Goal: Entertainment & Leisure: Consume media (video, audio)

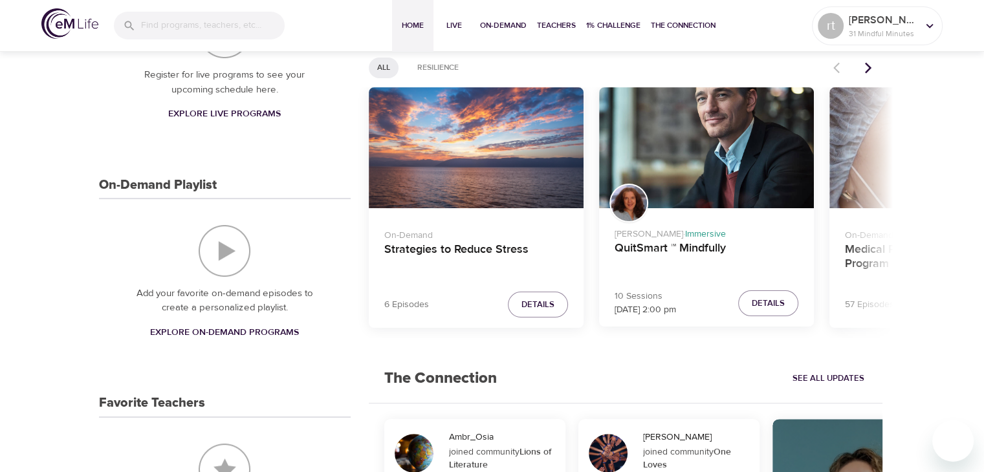
scroll to position [217, 0]
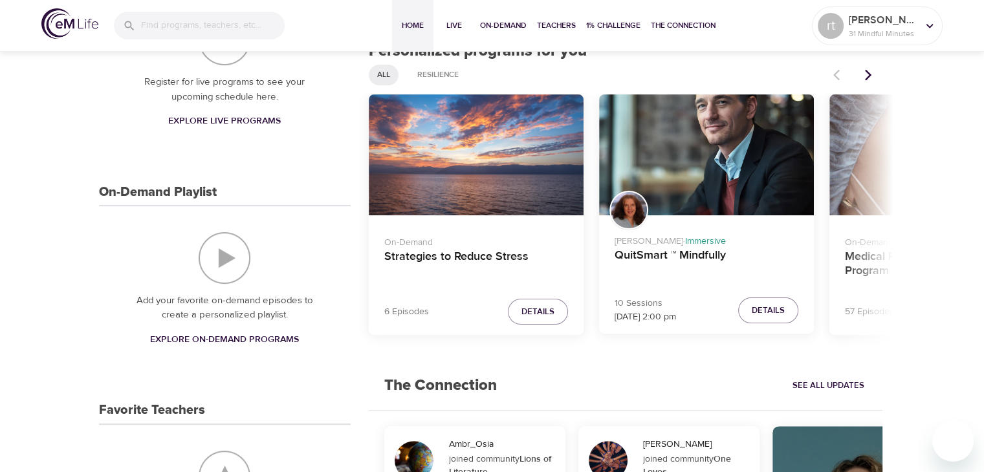
click at [233, 261] on img "On-Demand Playlist" at bounding box center [225, 258] width 52 height 52
click at [872, 78] on icon "Next items" at bounding box center [868, 75] width 13 height 13
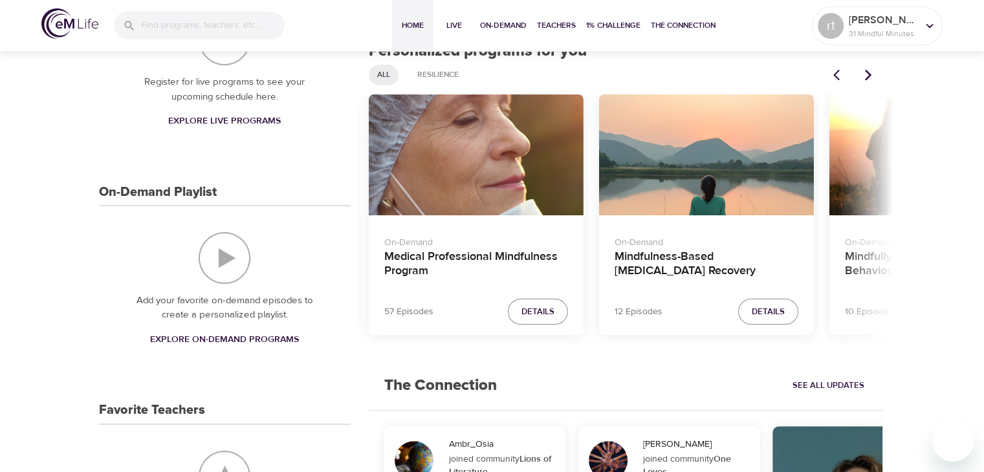
click at [868, 74] on icon "Next items" at bounding box center [868, 75] width 13 height 13
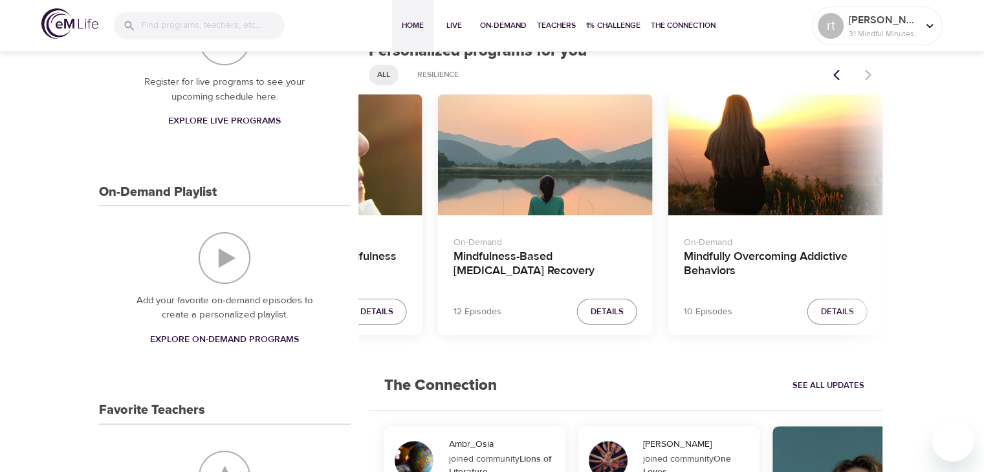
click at [878, 80] on div at bounding box center [853, 75] width 57 height 28
click at [836, 83] on button "Previous items" at bounding box center [839, 75] width 28 height 28
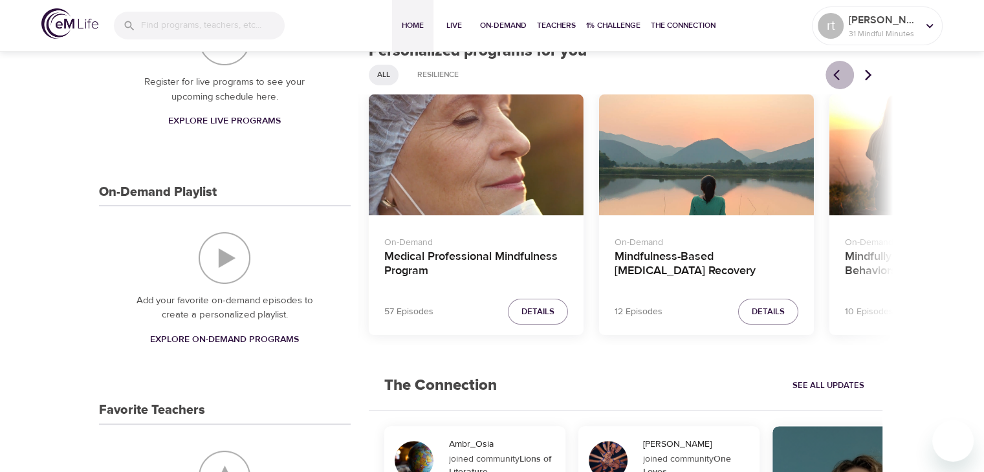
click at [836, 74] on icon "Previous items" at bounding box center [839, 75] width 13 height 13
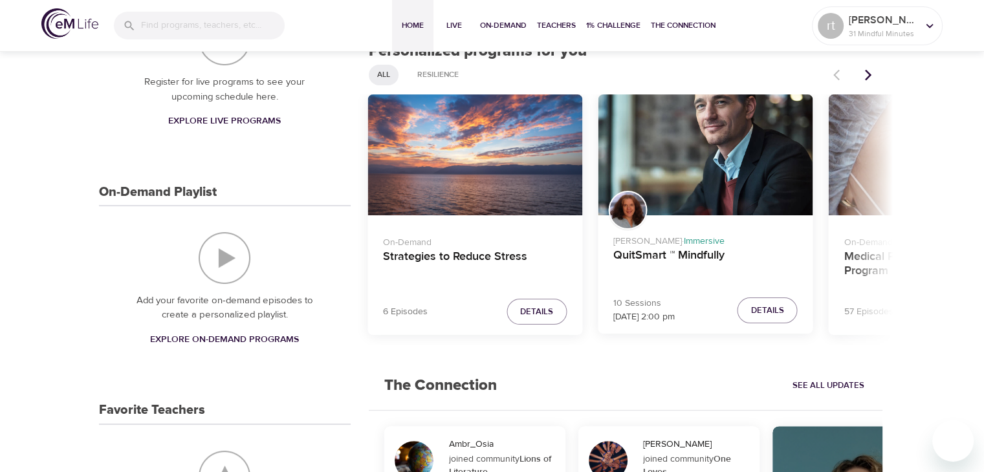
click at [483, 158] on div "Strategies to Reduce Stress" at bounding box center [474, 154] width 215 height 121
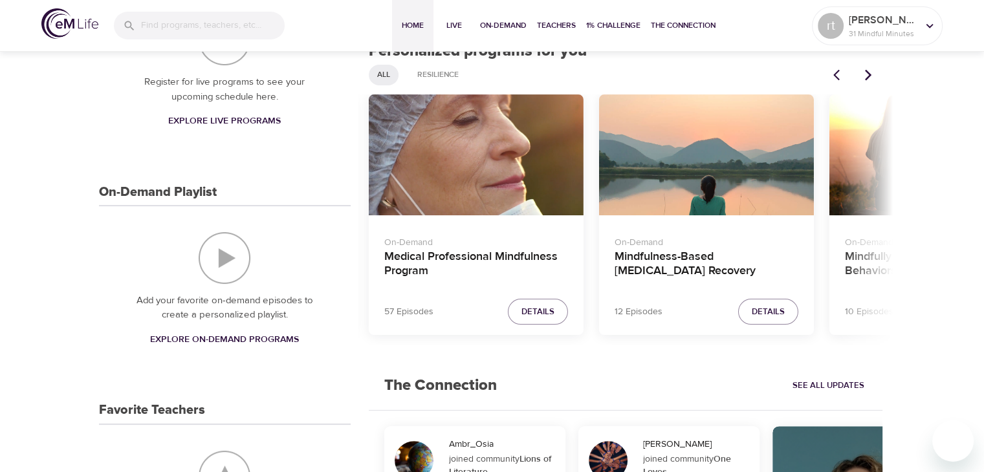
click at [868, 75] on icon "Next items" at bounding box center [868, 75] width 13 height 13
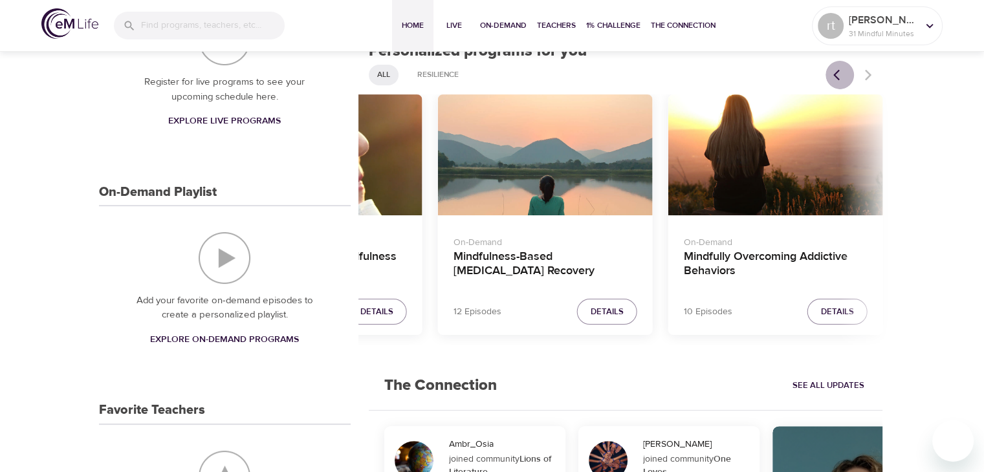
click at [835, 76] on icon "Previous items" at bounding box center [839, 75] width 13 height 13
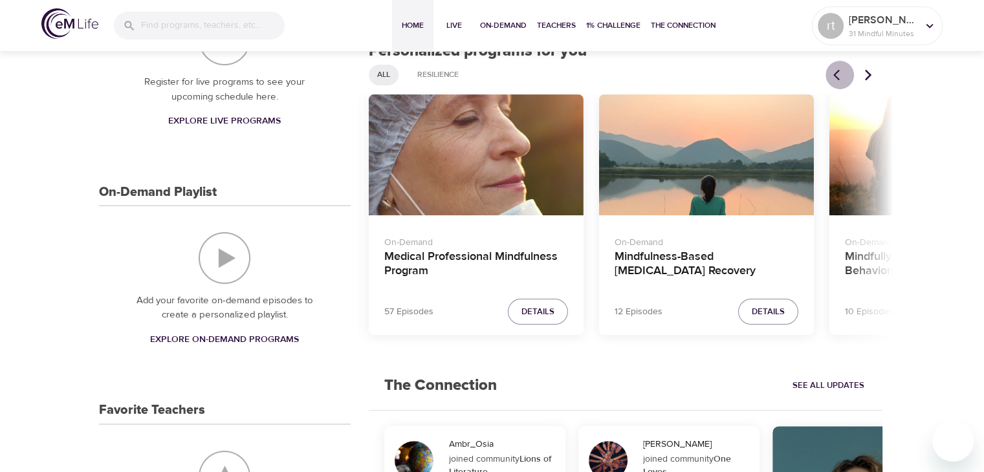
click at [838, 83] on button "Previous items" at bounding box center [839, 75] width 28 height 28
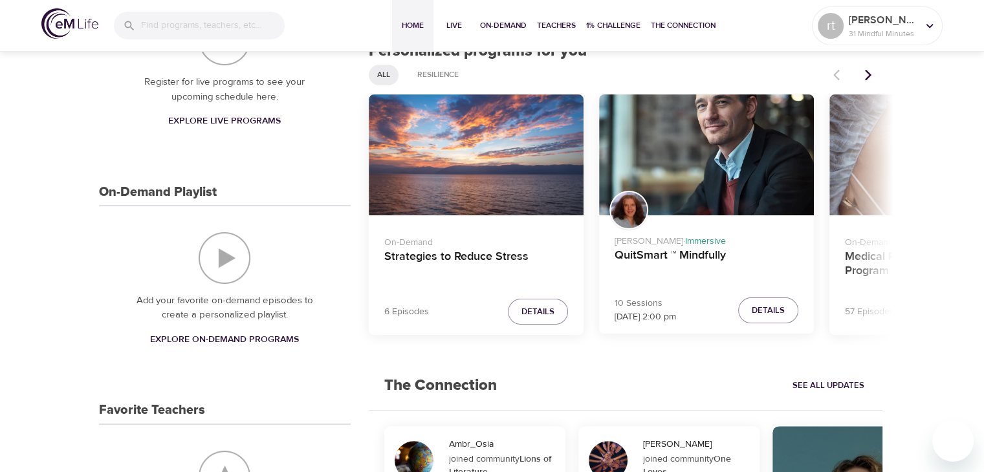
click at [543, 310] on span "Details" at bounding box center [537, 312] width 33 height 15
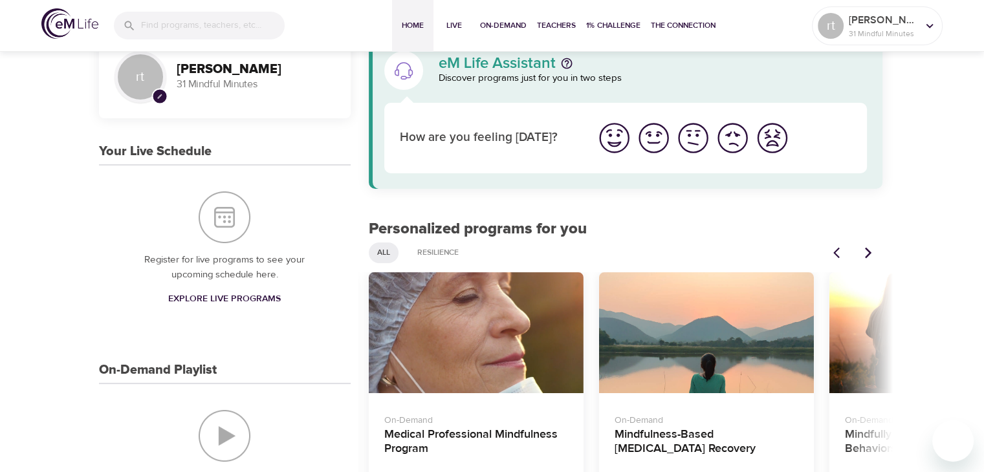
scroll to position [34, 0]
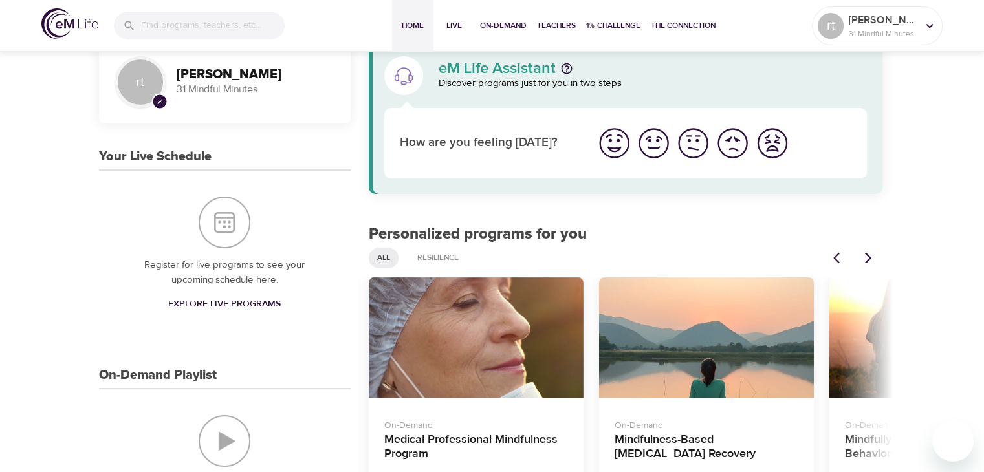
click at [658, 145] on img "I'm feeling good" at bounding box center [654, 143] width 36 height 36
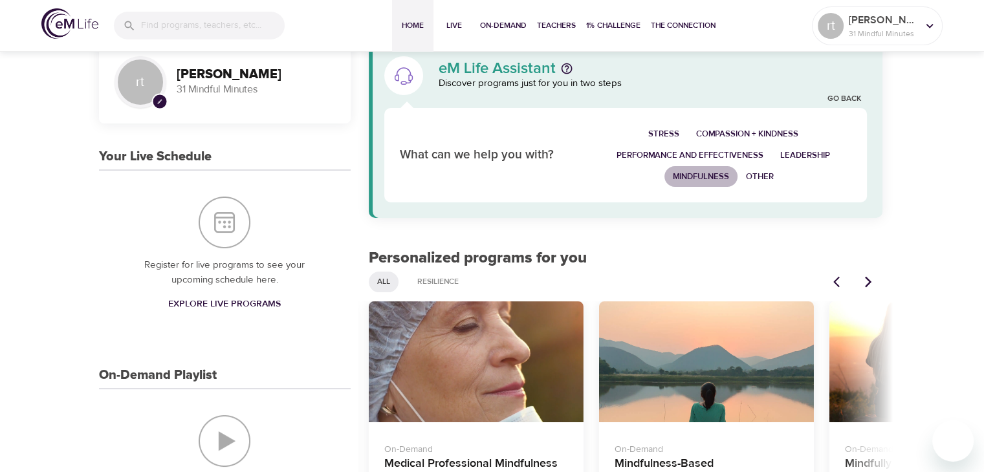
click at [719, 180] on span "Mindfulness" at bounding box center [701, 176] width 56 height 15
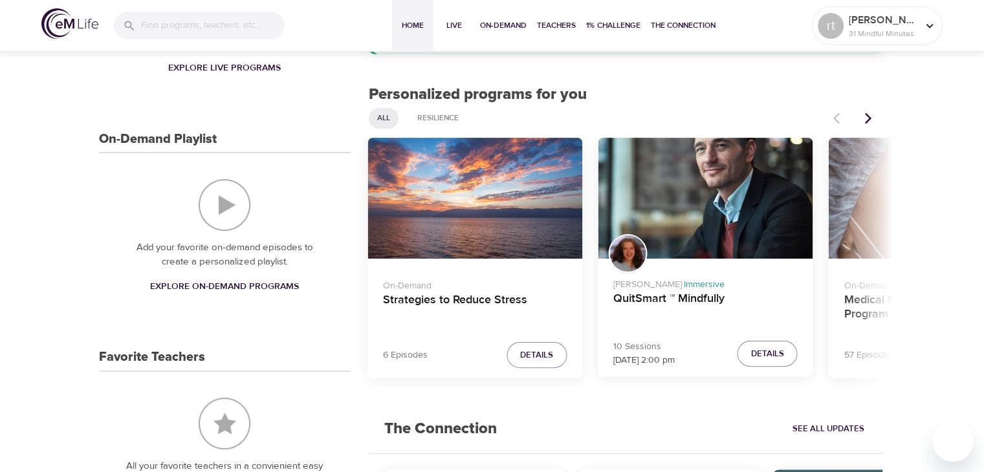
scroll to position [268, 0]
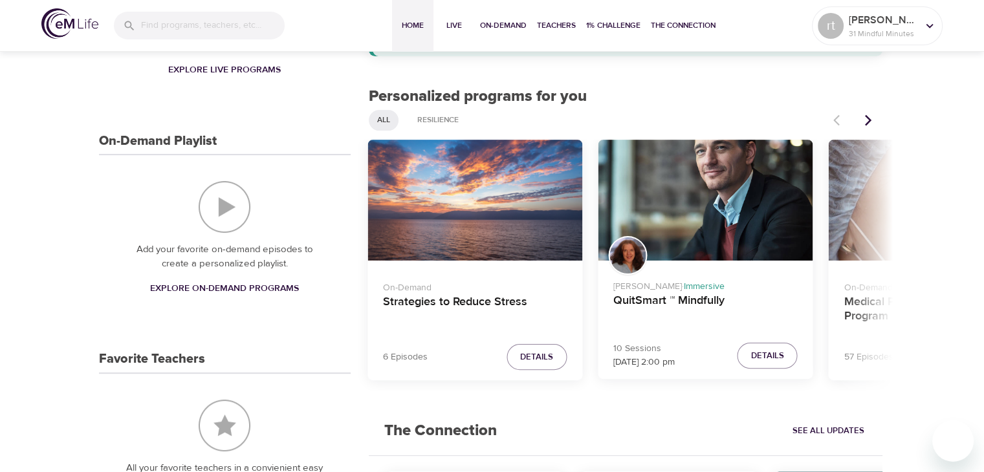
click at [232, 211] on img "On-Demand Playlist" at bounding box center [225, 207] width 52 height 52
click at [220, 277] on link "Explore On-Demand Programs" at bounding box center [224, 289] width 159 height 24
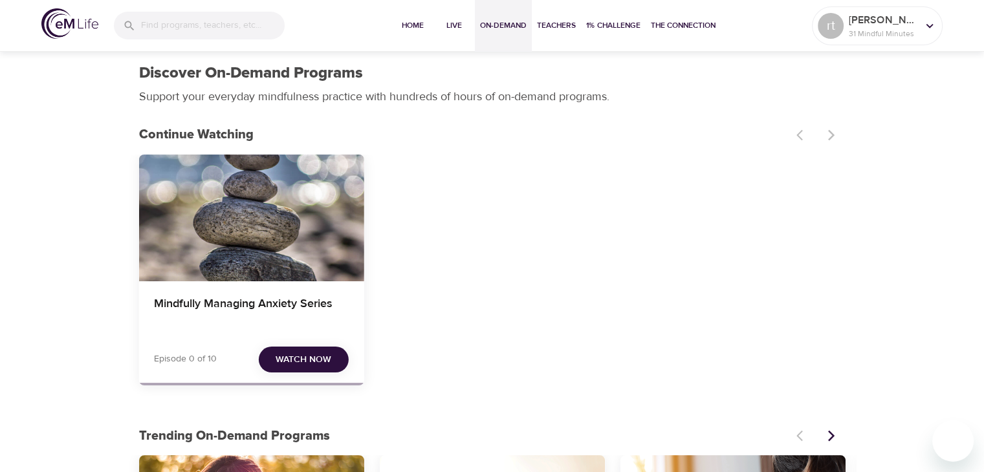
scroll to position [1, 0]
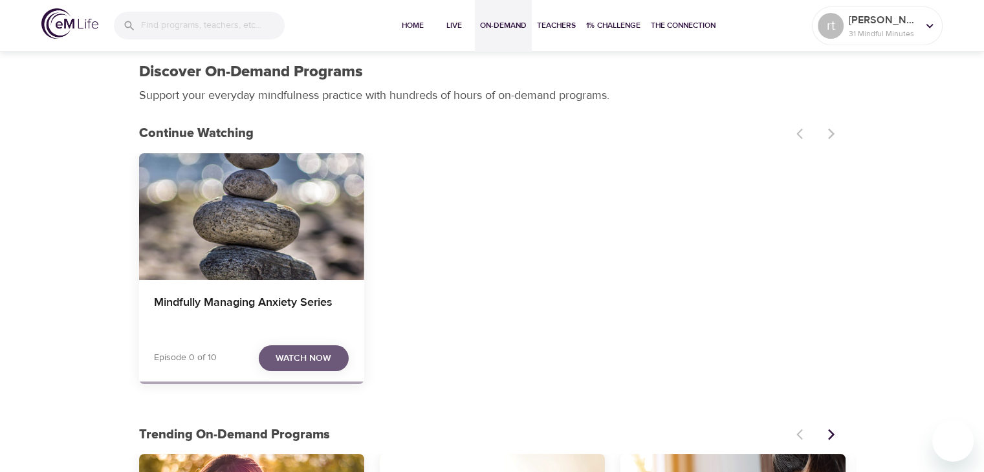
click at [307, 364] on span "Watch Now" at bounding box center [304, 359] width 56 height 16
